Goal: Contribute content: Contribute content

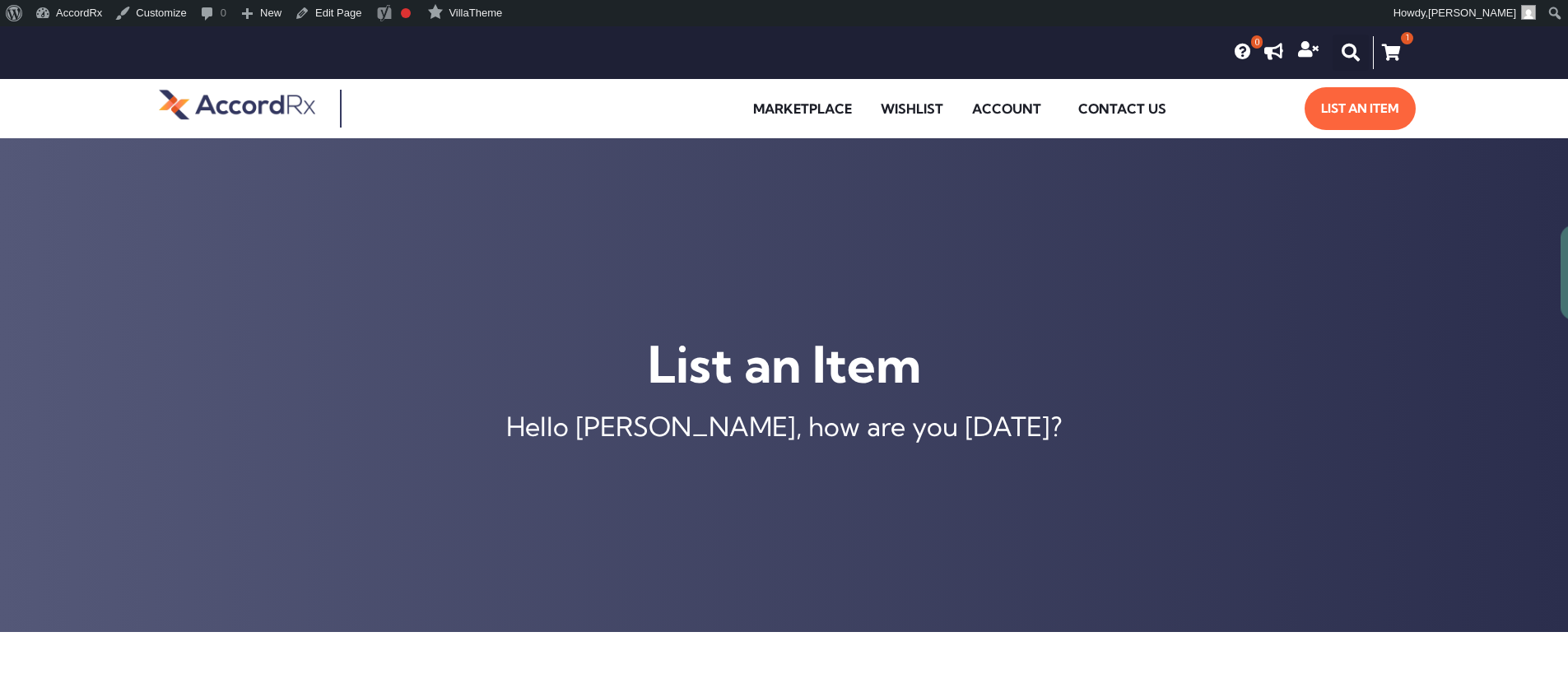
type input "[MEDICAL_DATA] ER 105 MG TABLET"
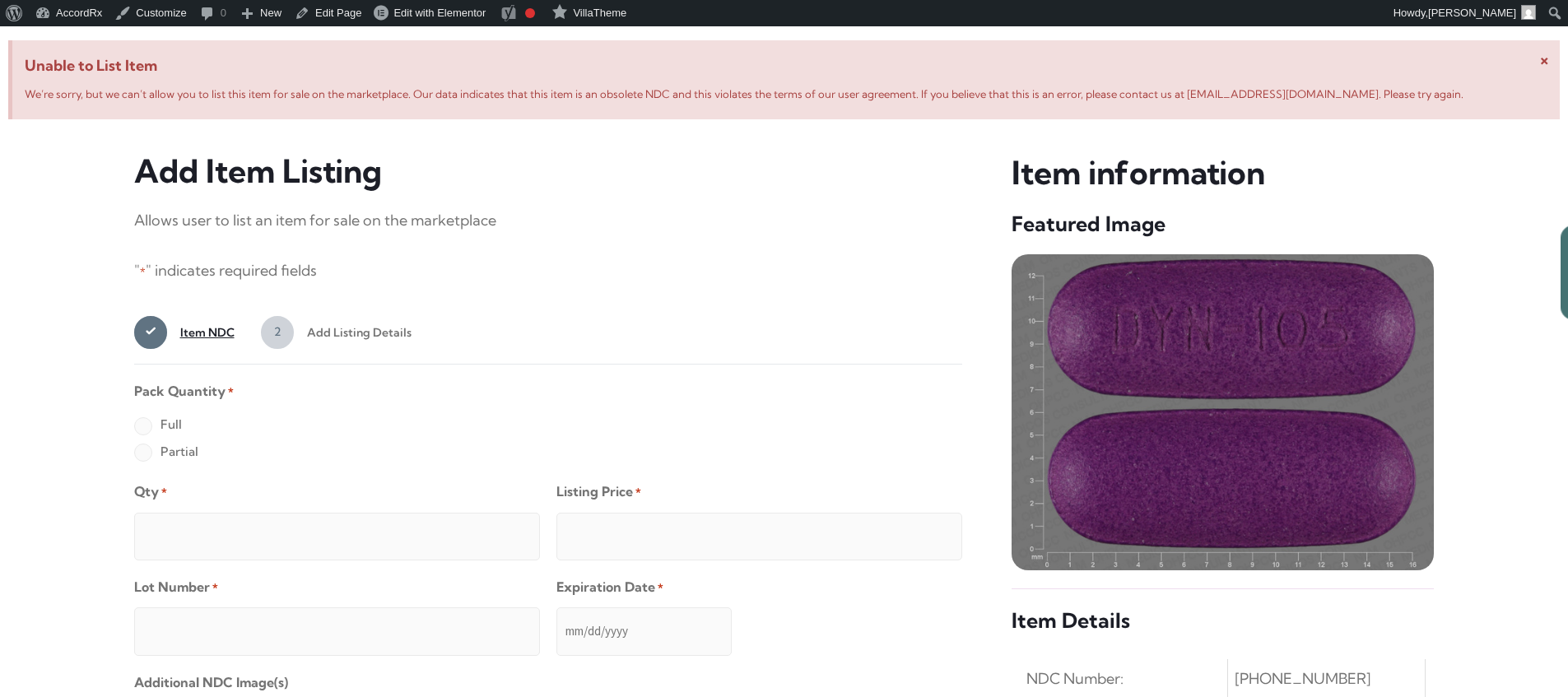
scroll to position [632, 0]
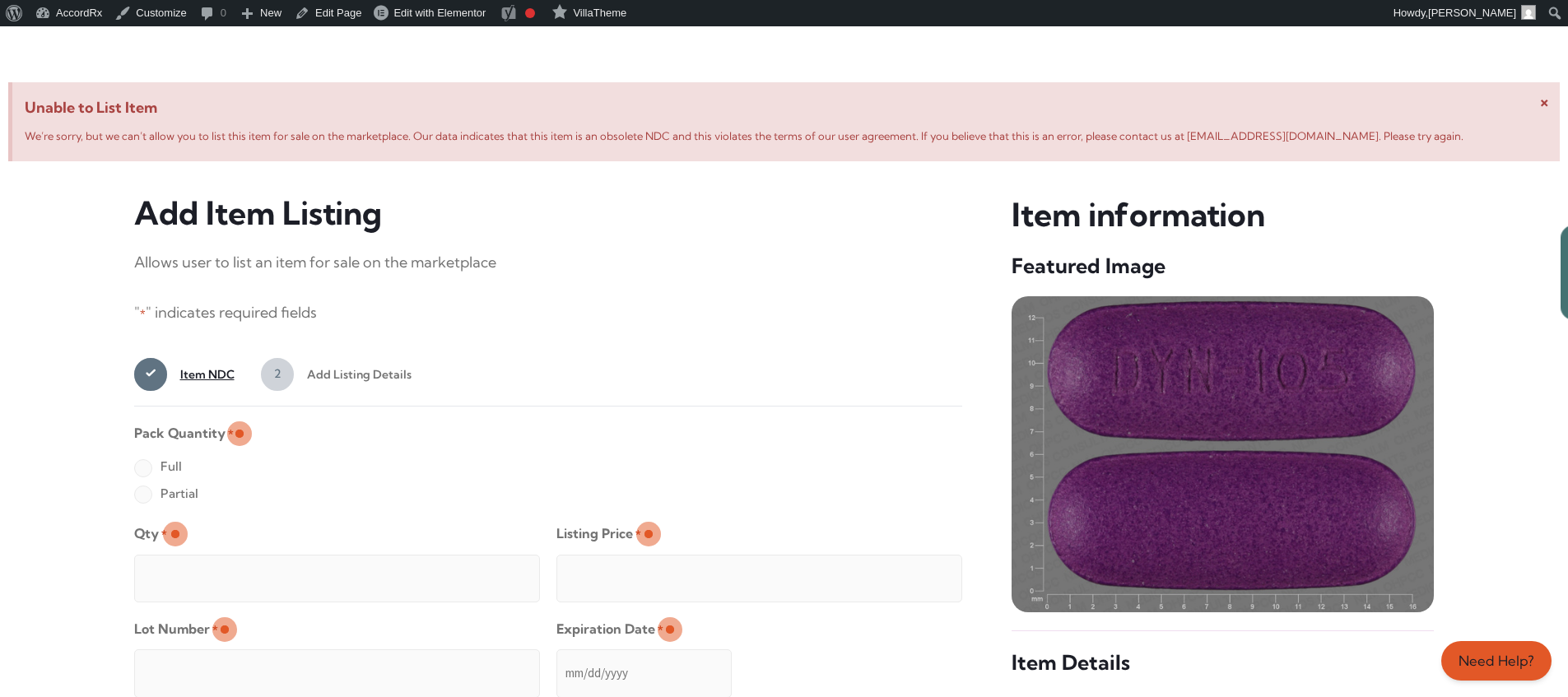
click at [143, 470] on label "Full" at bounding box center [157, 467] width 47 height 27
click at [0, 0] on input "Full" at bounding box center [0, 0] width 0 height 0
click at [196, 559] on input "Qty *" at bounding box center [337, 578] width 406 height 47
type input "2"
click at [915, 574] on input "Listing Price *" at bounding box center [759, 578] width 406 height 47
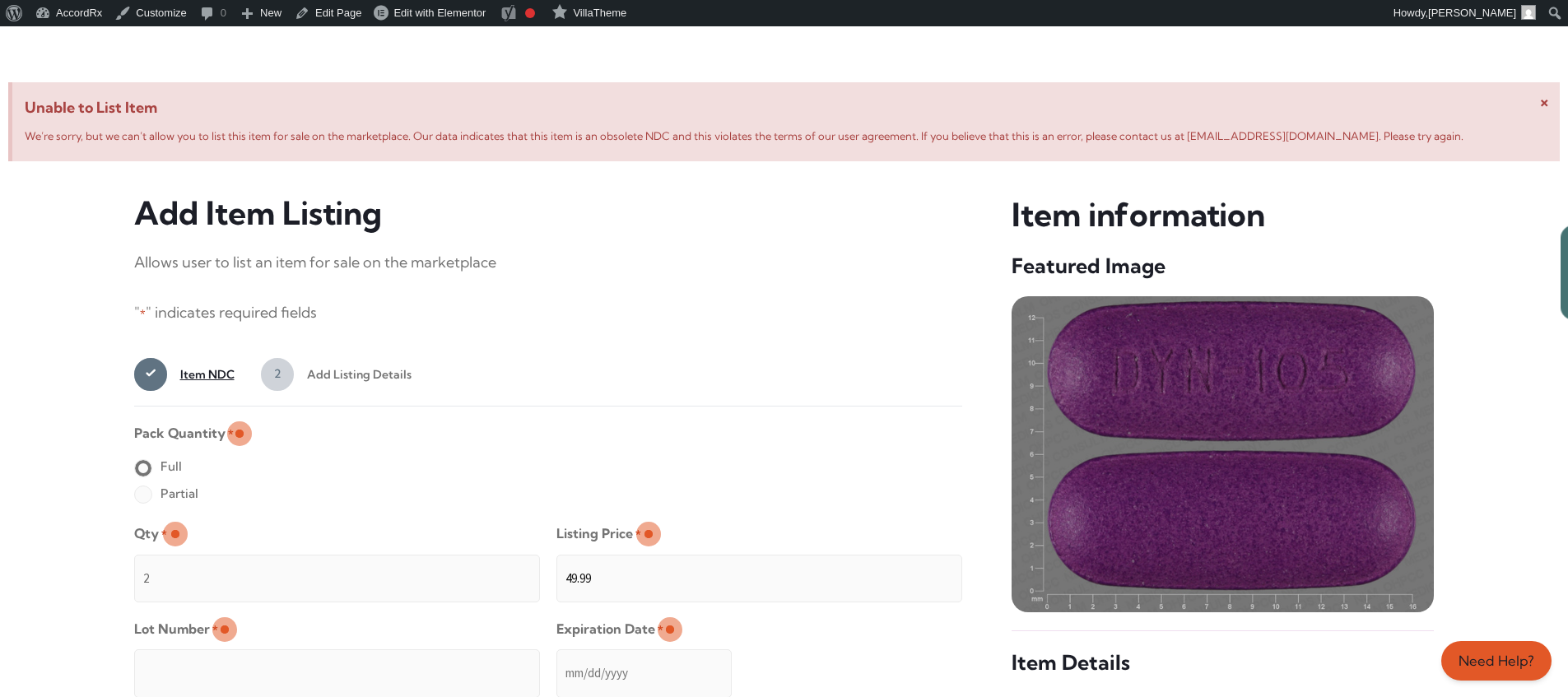
type input "49.99"
click at [444, 662] on input "Lot Number *" at bounding box center [337, 673] width 406 height 47
type input "TEST23456"
click at [557, 657] on input "Expiration Date *" at bounding box center [644, 673] width 175 height 47
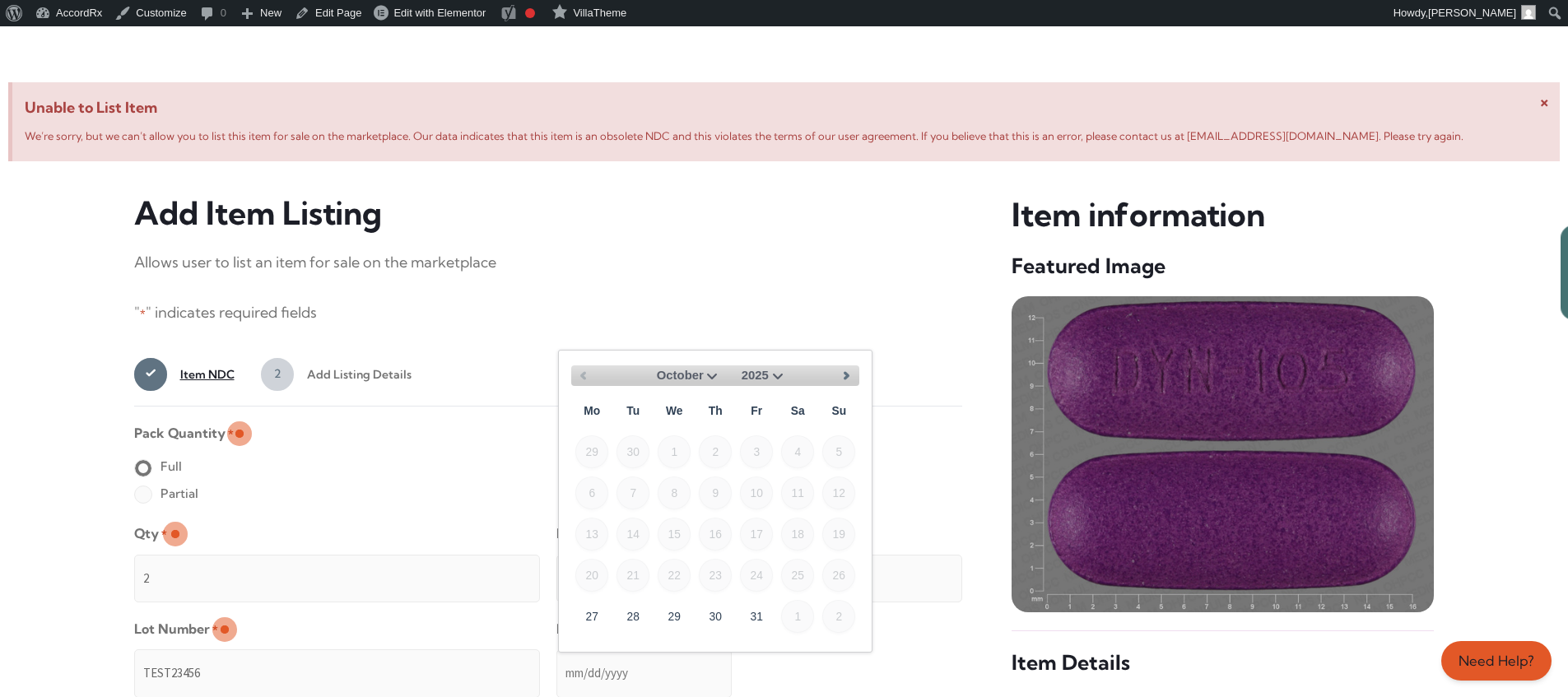
click at [710, 374] on select "October November December" at bounding box center [682, 375] width 78 height 21
click at [846, 609] on link "30" at bounding box center [838, 615] width 32 height 32
type input "[DATE]"
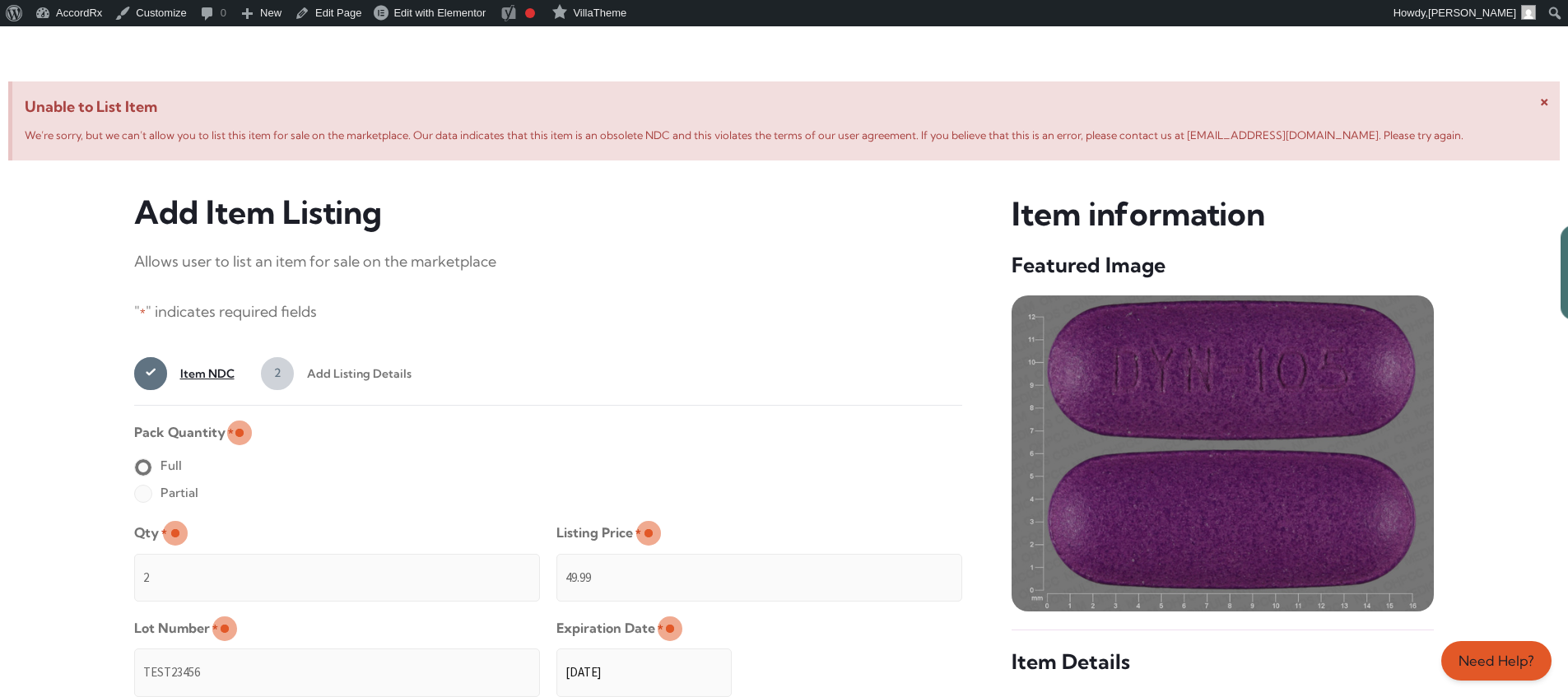
scroll to position [1314, 0]
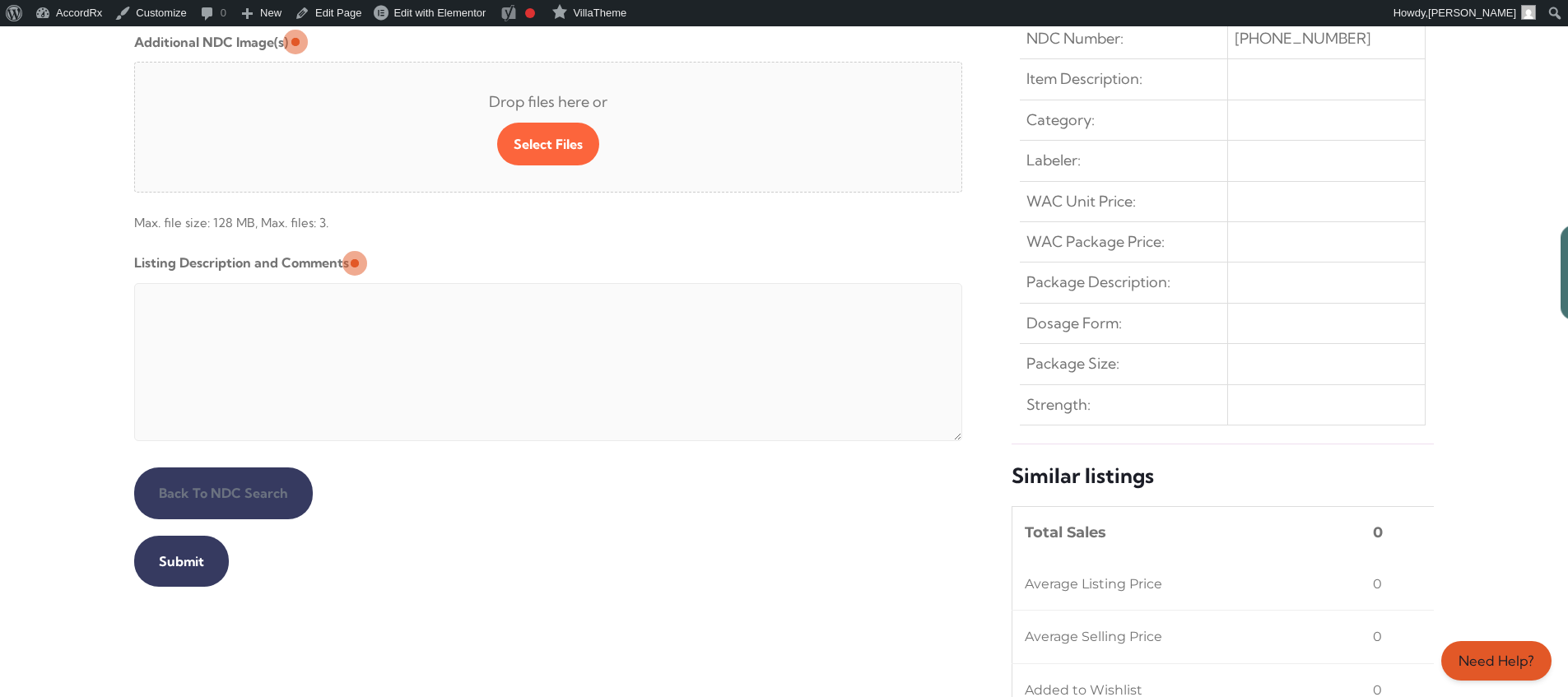
click at [533, 287] on textarea "Listing Description and Comments" at bounding box center [548, 362] width 829 height 158
type textarea "Automated Testing - list comment from [MEDICAL_DATA][DOMAIN_NAME]"
click at [178, 561] on input "Submit" at bounding box center [181, 561] width 94 height 51
